Goal: Task Accomplishment & Management: Manage account settings

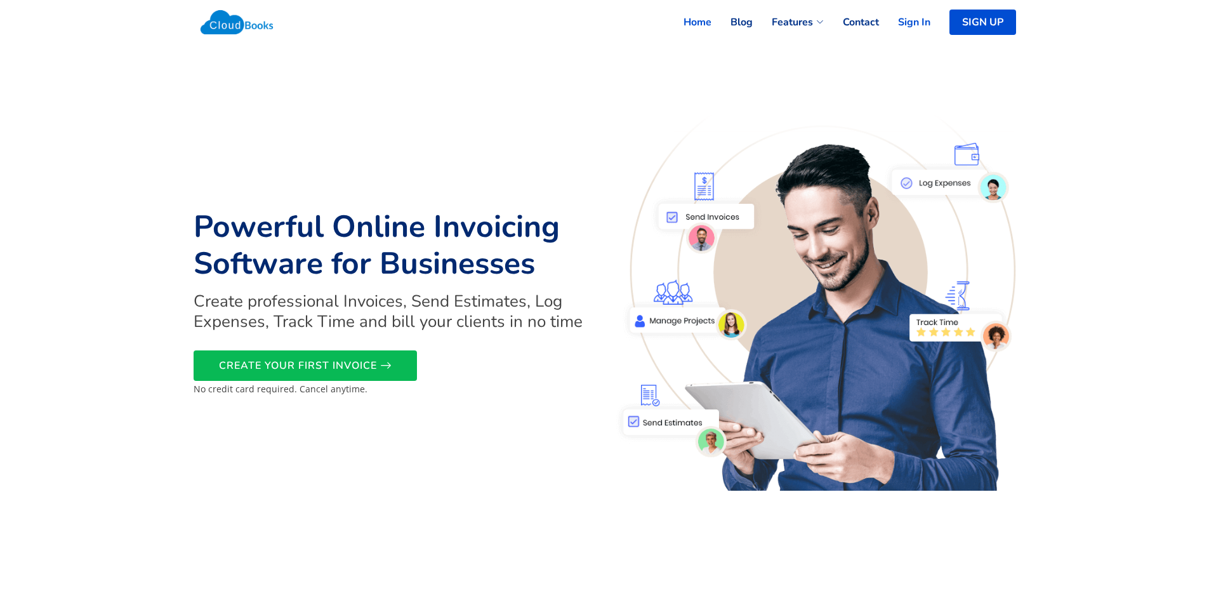
click at [909, 25] on link "Sign In" at bounding box center [904, 22] width 51 height 28
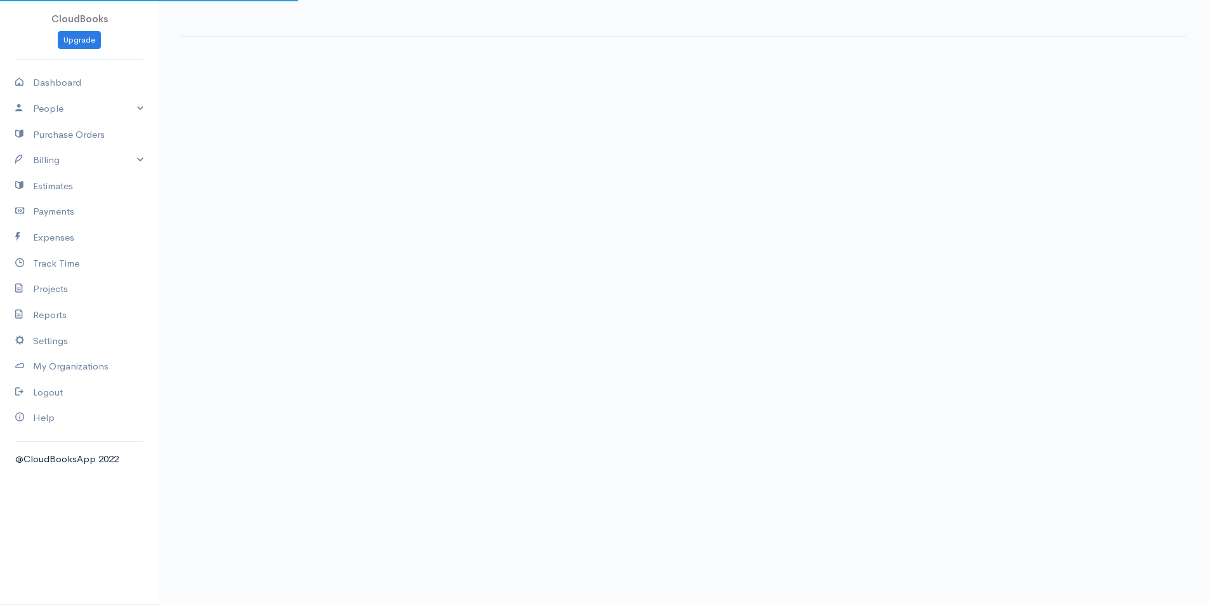
select select "thistoyear"
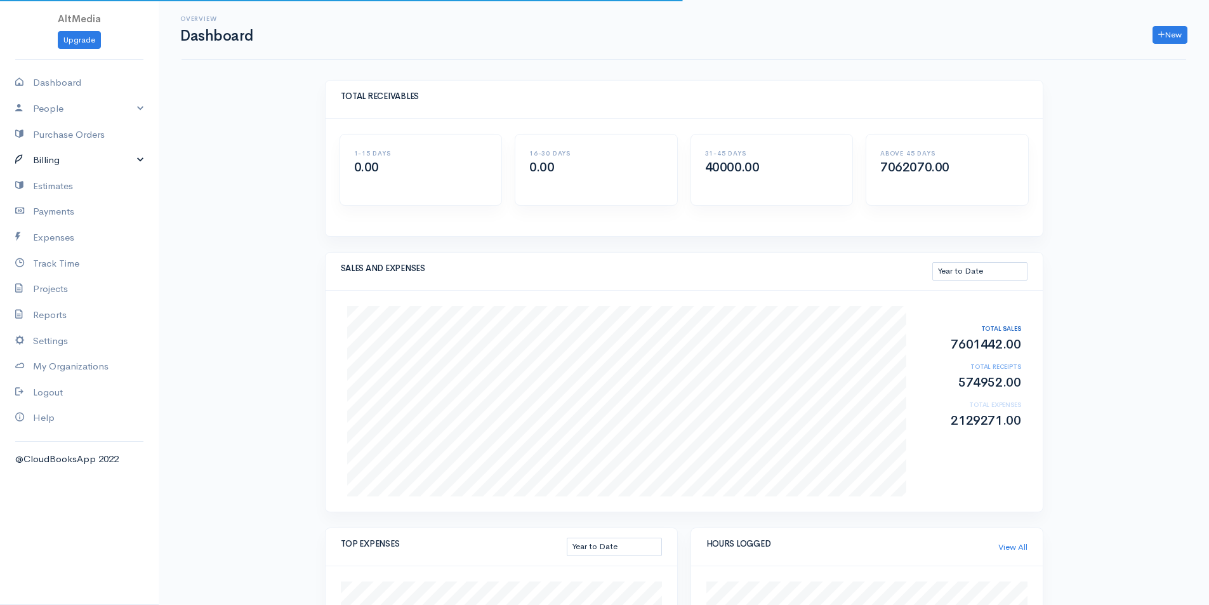
click at [62, 165] on link "Billing" at bounding box center [79, 160] width 159 height 26
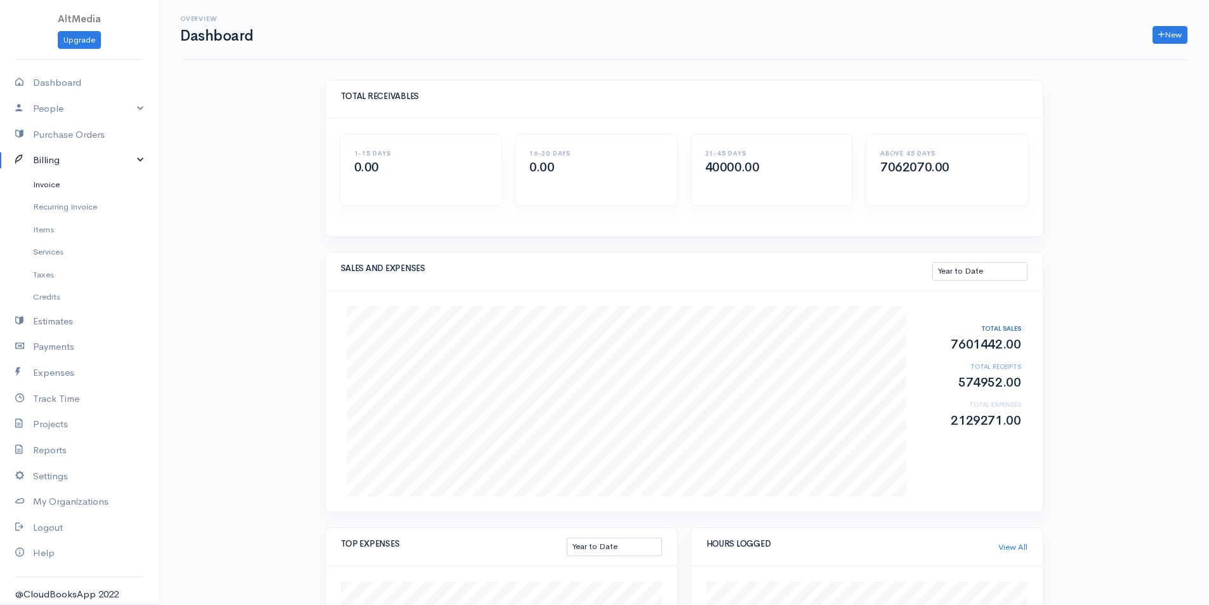
click at [56, 185] on link "Invoice" at bounding box center [79, 184] width 159 height 23
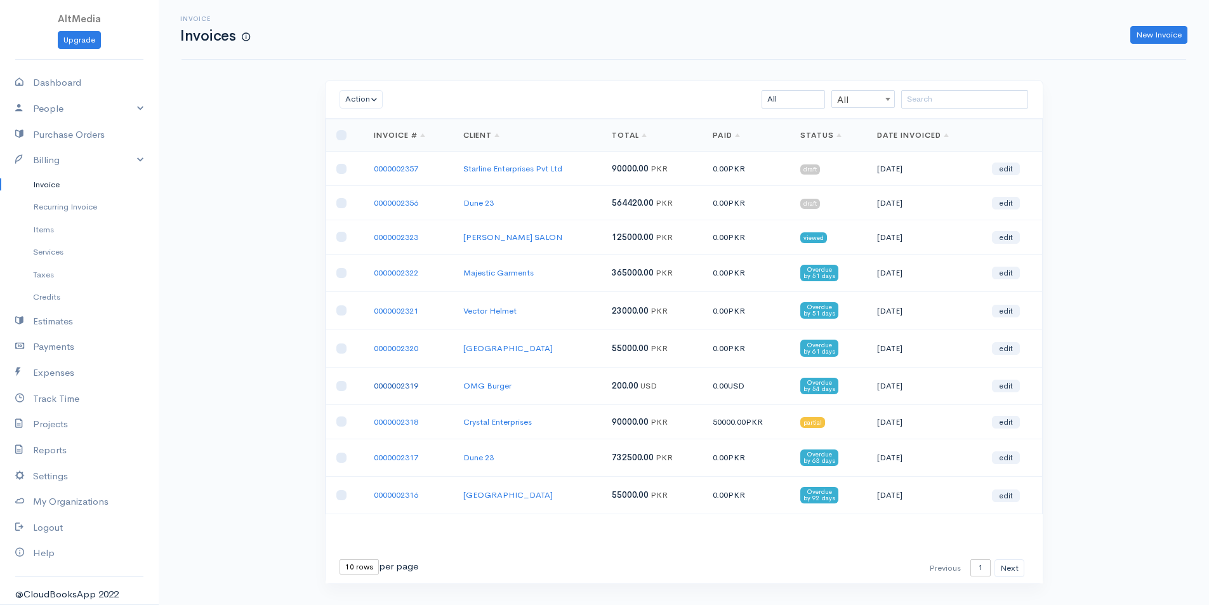
click at [396, 383] on link "0000002319" at bounding box center [396, 385] width 44 height 11
click at [494, 387] on link "OMG Burger" at bounding box center [487, 385] width 48 height 11
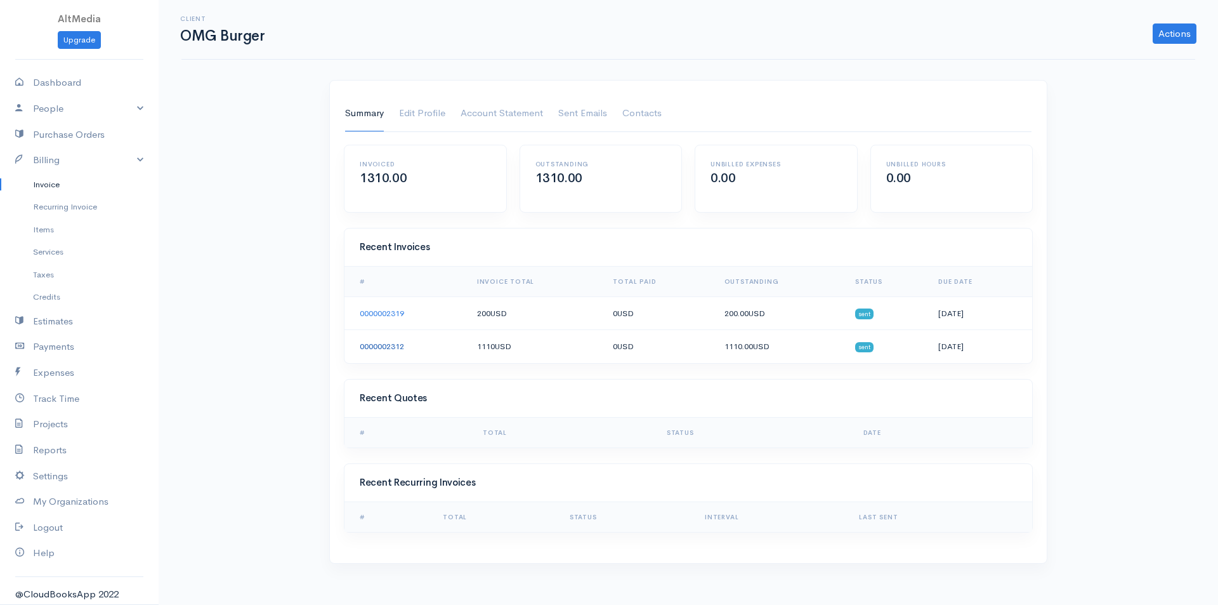
click at [386, 350] on link "0000002312" at bounding box center [382, 346] width 44 height 11
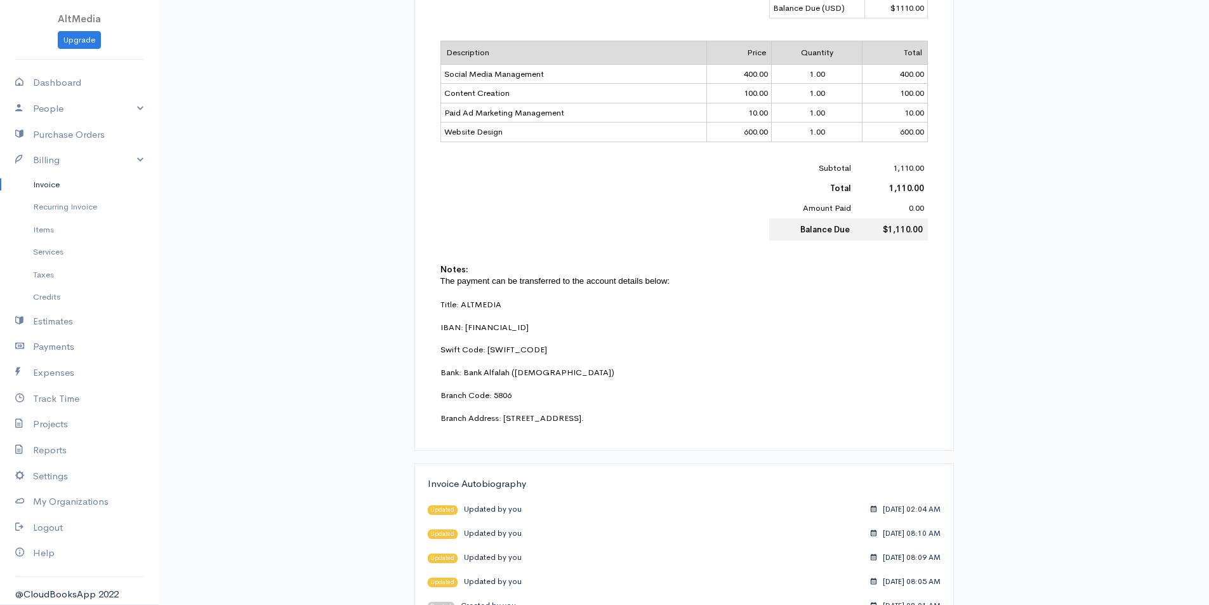
scroll to position [423, 0]
